Goal: Navigation & Orientation: Find specific page/section

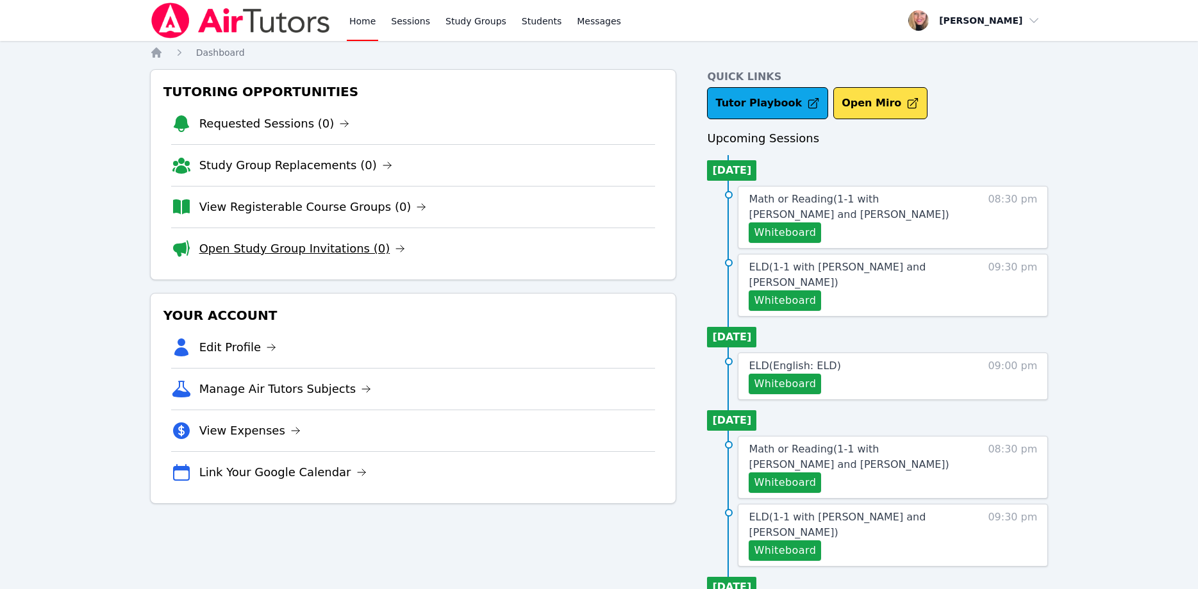
click at [235, 244] on link "Open Study Group Invitations (0)" at bounding box center [302, 249] width 206 height 18
